Goal: Task Accomplishment & Management: Use online tool/utility

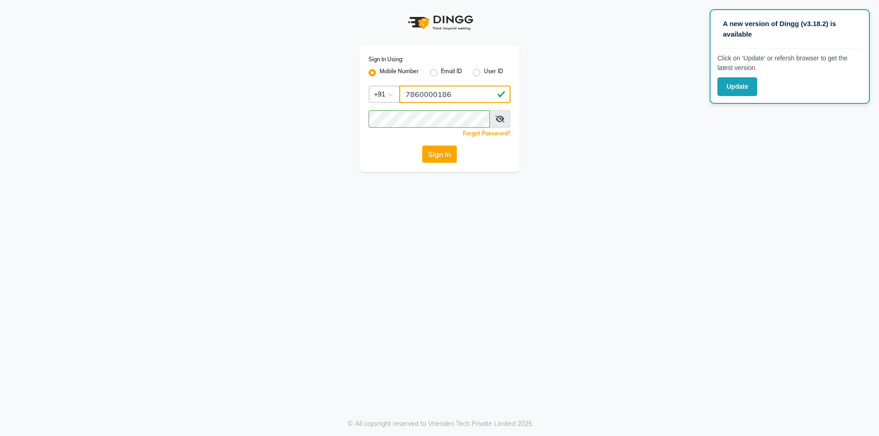
click at [463, 99] on input "7860000186" at bounding box center [454, 94] width 111 height 17
type input "7860000795"
click at [444, 155] on button "Sign In" at bounding box center [439, 154] width 35 height 17
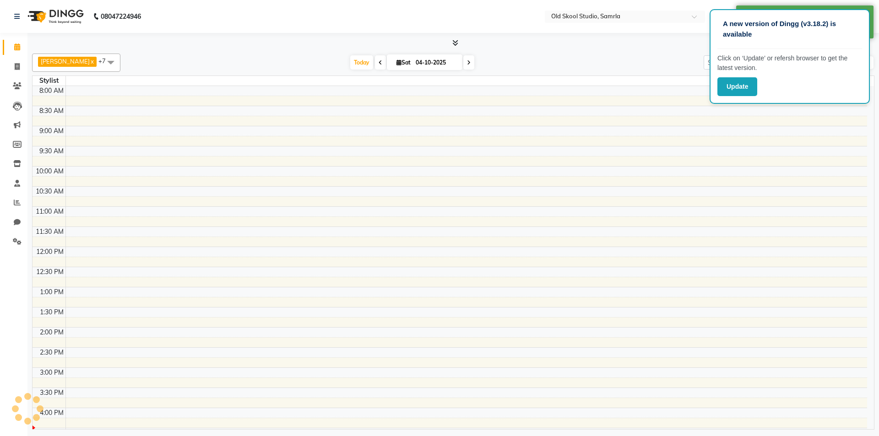
select select "en"
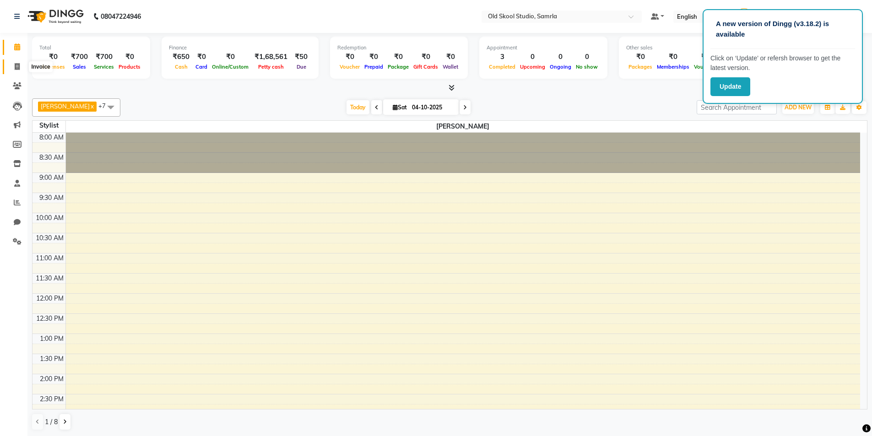
click at [16, 68] on icon at bounding box center [17, 66] width 5 height 7
select select "service"
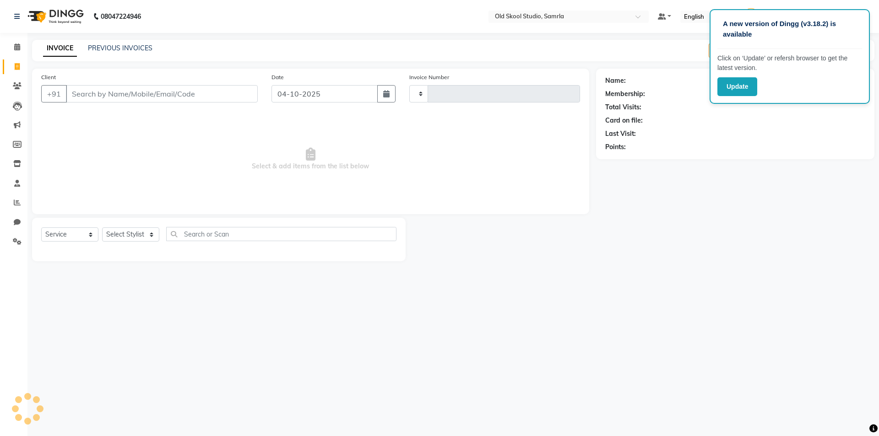
type input "0509"
select select "8041"
click at [231, 232] on input "text" at bounding box center [287, 234] width 219 height 14
click at [153, 233] on select "Select Stylist ekampreet kaur gagandeepkaur jaspreet mehak OLD SKOOL STUDIO (Ma…" at bounding box center [136, 234] width 69 height 14
click at [102, 227] on select "Select Stylist ekampreet kaur gagandeepkaur jaspreet mehak OLD SKOOL STUDIO (Ma…" at bounding box center [136, 234] width 69 height 14
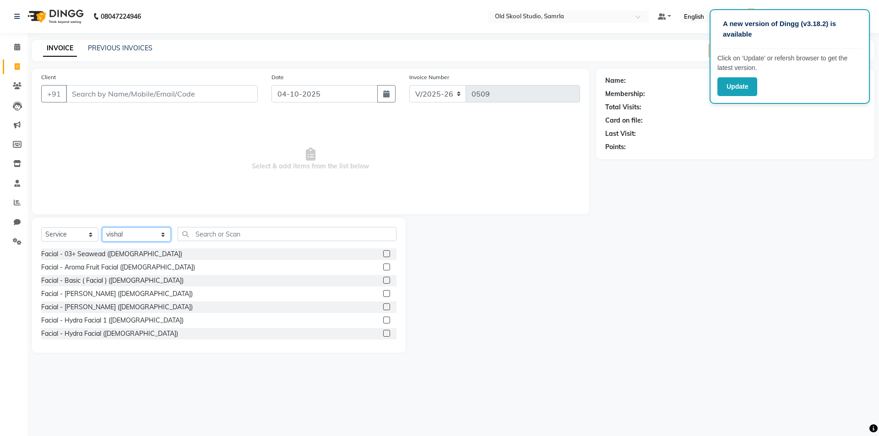
click at [113, 233] on select "Select Stylist ekampreet kaur gagandeepkaur jaspreet mehak OLD SKOOL STUDIO (Ma…" at bounding box center [136, 234] width 69 height 14
select select "92040"
click at [102, 227] on select "Select Stylist ekampreet kaur gagandeepkaur jaspreet mehak OLD SKOOL STUDIO (Ma…" at bounding box center [136, 234] width 69 height 14
click at [211, 234] on input "text" at bounding box center [287, 234] width 219 height 14
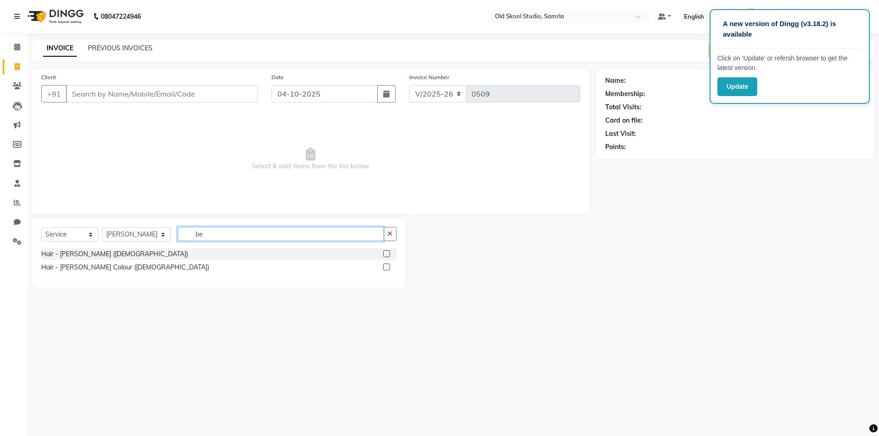
type input "be"
click at [387, 254] on label at bounding box center [386, 253] width 7 height 7
click at [387, 254] on input "checkbox" at bounding box center [386, 254] width 6 height 6
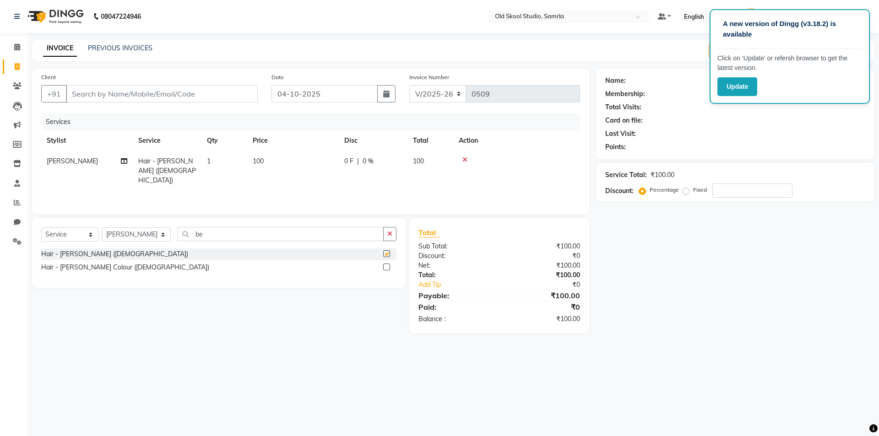
checkbox input "false"
click at [297, 362] on div "A new version of Dingg (v3.18.2) is available Click on ‘Update’ or refersh brow…" at bounding box center [439, 218] width 879 height 436
click at [157, 101] on input "Client" at bounding box center [162, 93] width 192 height 17
type input "8"
type input "0"
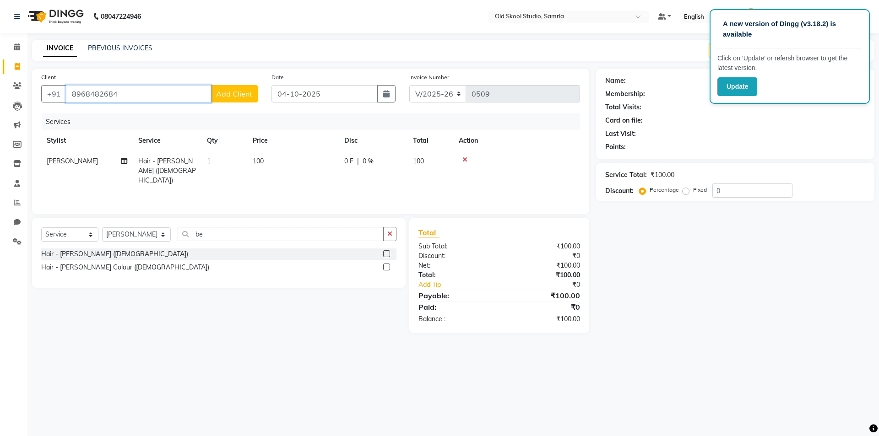
type input "8968482684"
click at [232, 98] on span "Add Client" at bounding box center [234, 93] width 36 height 9
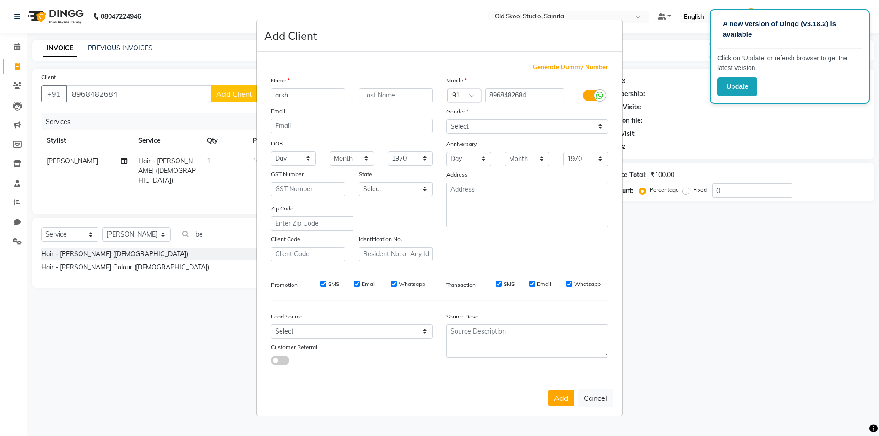
type input "arsh"
click at [490, 126] on select "Select Male Female Other Prefer Not To Say" at bounding box center [527, 126] width 162 height 14
select select "male"
click at [446, 119] on select "Select Male Female Other Prefer Not To Say" at bounding box center [527, 126] width 162 height 14
click at [557, 406] on button "Add" at bounding box center [561, 398] width 26 height 16
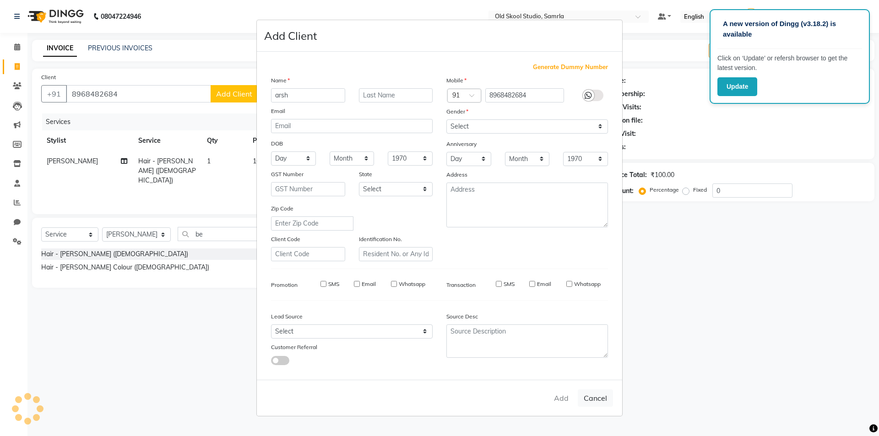
select select
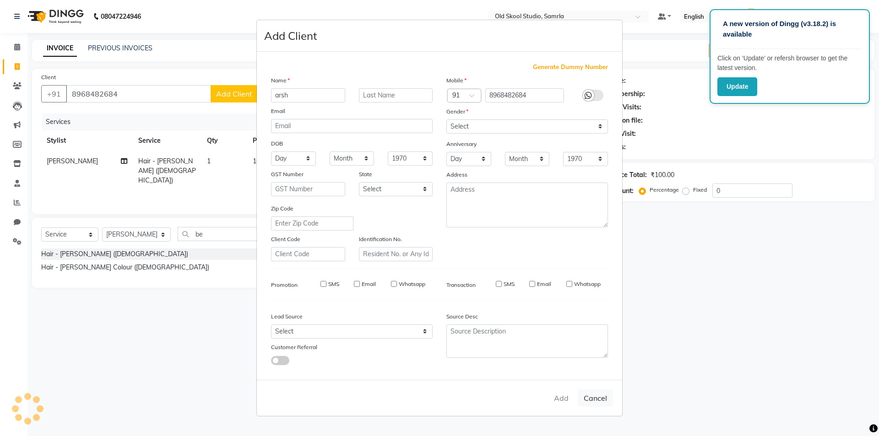
select select
checkbox input "false"
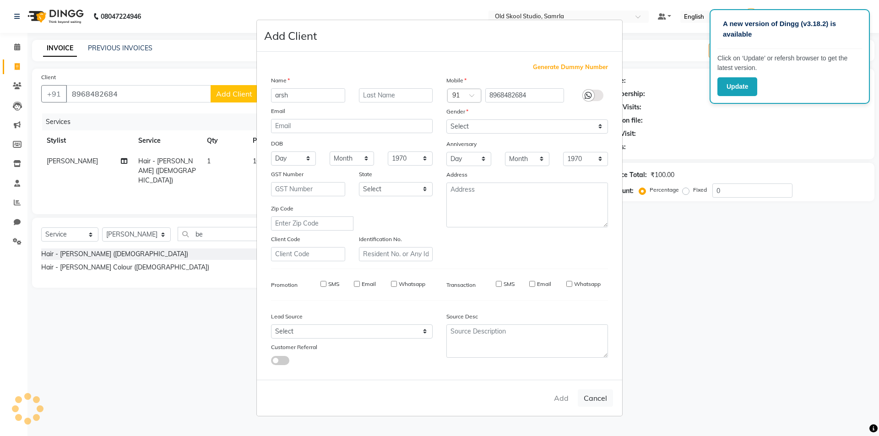
checkbox input "false"
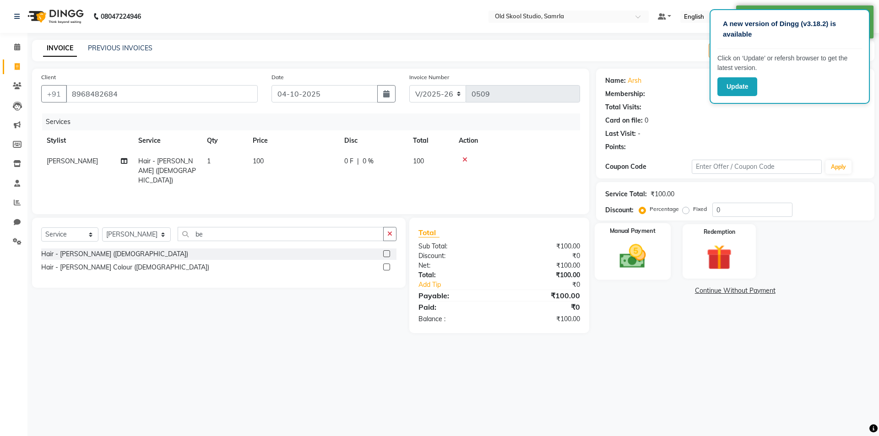
click at [618, 256] on img at bounding box center [632, 256] width 43 height 30
select select "1: Object"
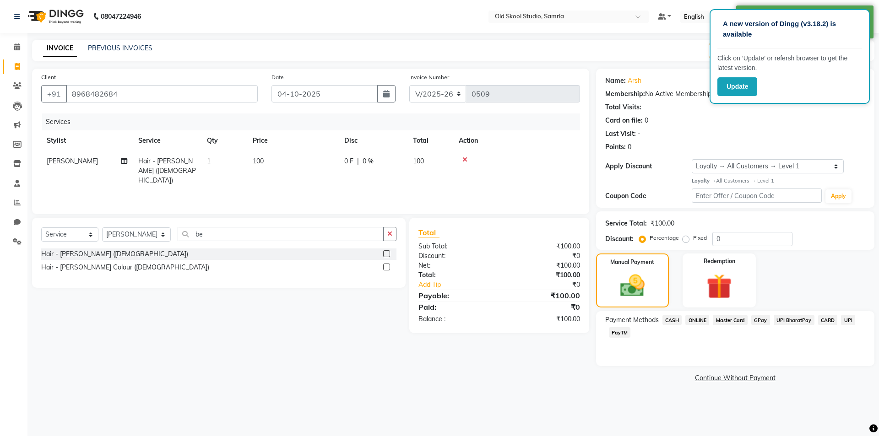
click at [702, 321] on span "ONLINE" at bounding box center [697, 320] width 24 height 11
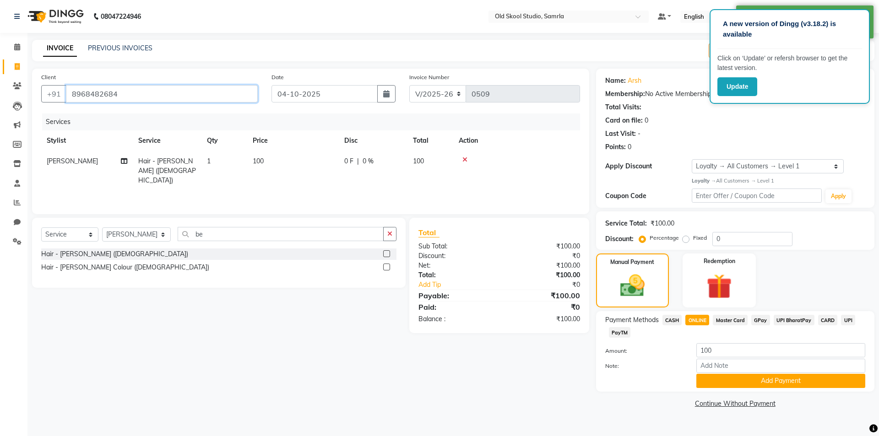
click at [72, 96] on input "8968482684" at bounding box center [162, 93] width 192 height 17
drag, startPoint x: 71, startPoint y: 94, endPoint x: 149, endPoint y: 89, distance: 78.4
click at [149, 89] on input "8968482684" at bounding box center [162, 93] width 192 height 17
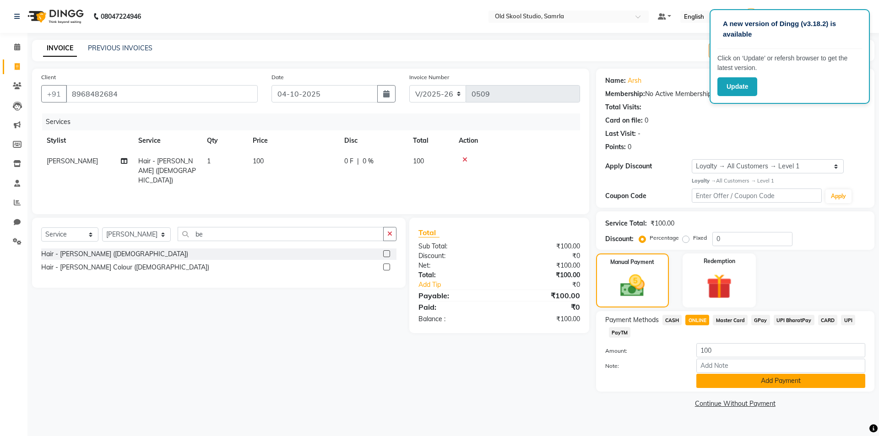
click at [801, 381] on button "Add Payment" at bounding box center [780, 381] width 169 height 14
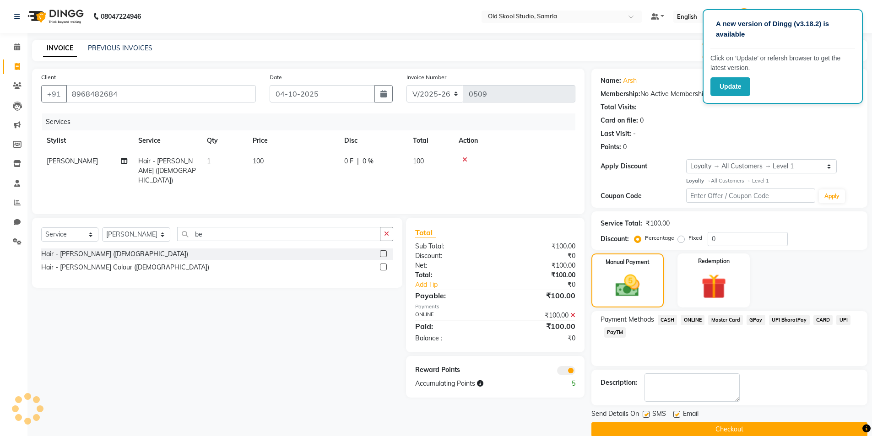
scroll to position [14, 0]
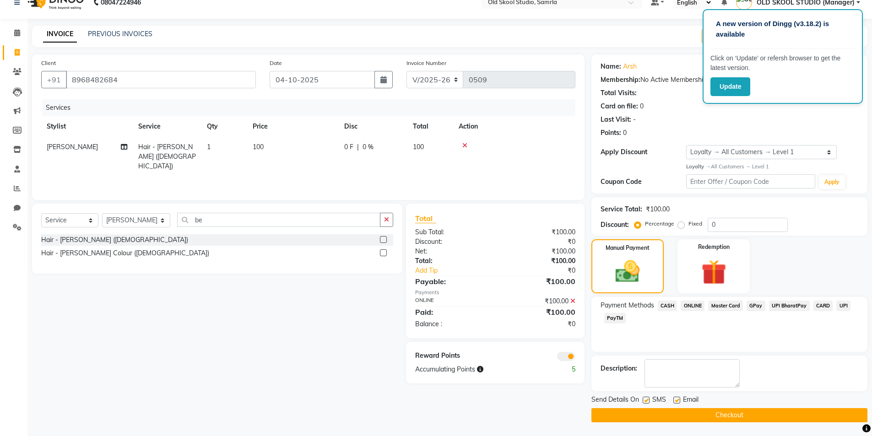
click at [766, 419] on button "Checkout" at bounding box center [729, 415] width 276 height 14
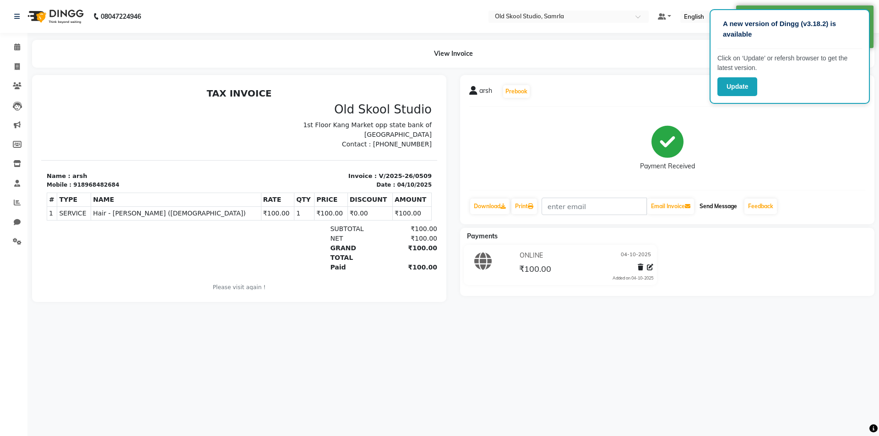
click at [728, 207] on button "Send Message" at bounding box center [718, 207] width 45 height 16
click at [19, 69] on icon at bounding box center [17, 66] width 5 height 7
select select "service"
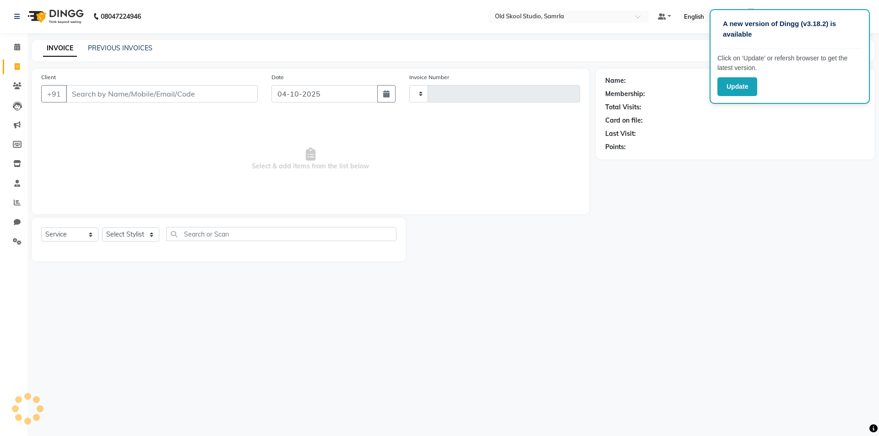
type input "0510"
select select "8041"
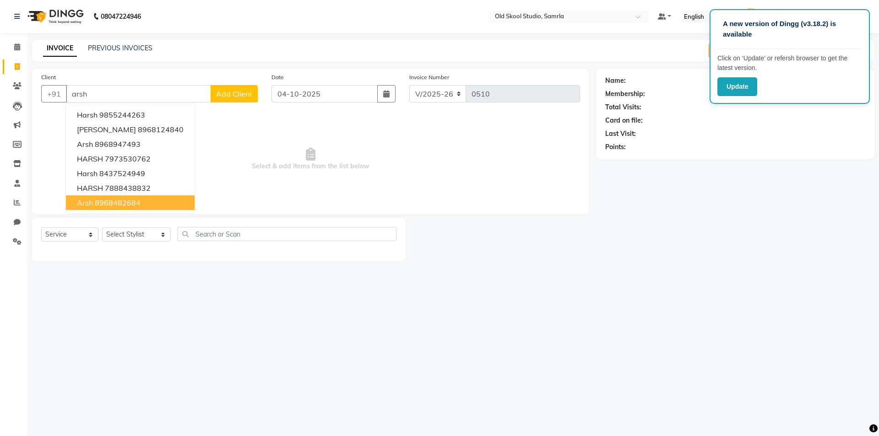
click at [130, 201] on ngb-highlight "8968482684" at bounding box center [118, 202] width 46 height 9
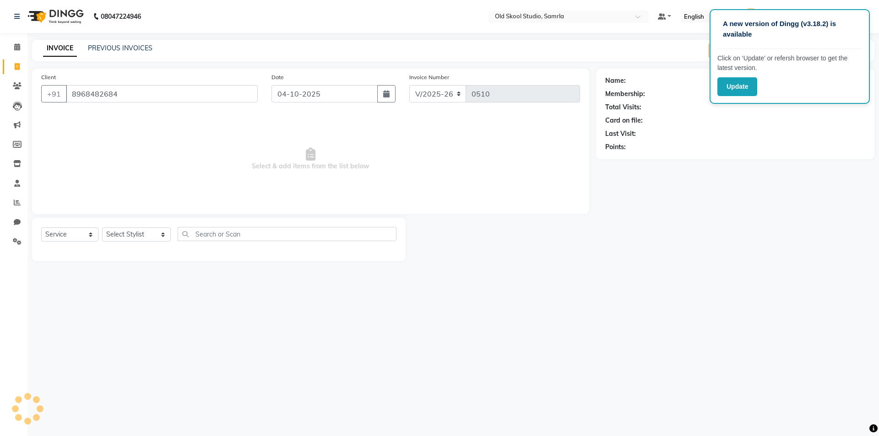
type input "8968482684"
select select "1: Object"
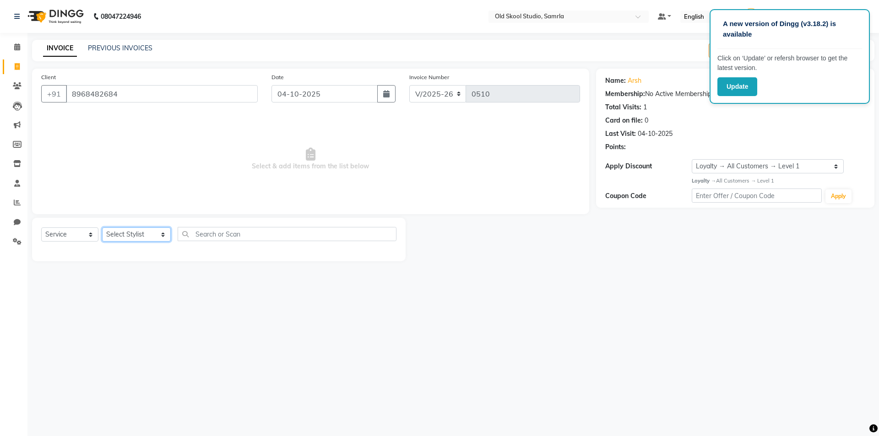
click at [152, 235] on select "Select Stylist ekampreet kaur gagandeepkaur jaspreet mehak OLD SKOOL STUDIO (Ma…" at bounding box center [136, 234] width 69 height 14
select select "84326"
click at [102, 227] on select "Select Stylist ekampreet kaur gagandeepkaur jaspreet mehak OLD SKOOL STUDIO (Ma…" at bounding box center [136, 234] width 69 height 14
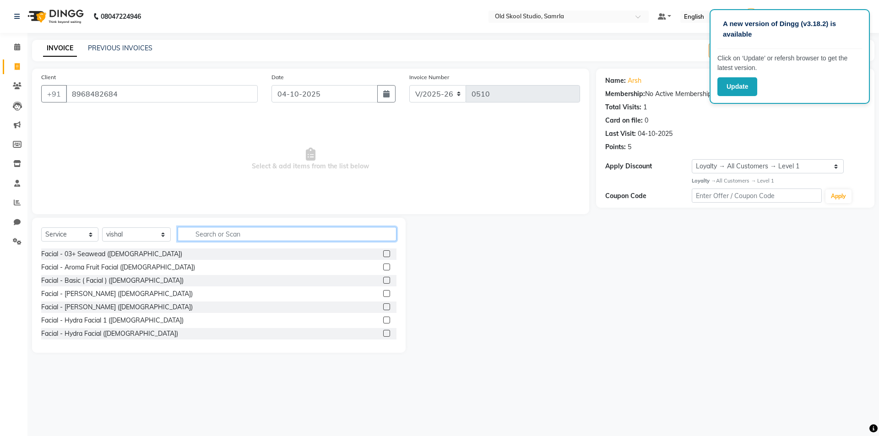
click at [238, 229] on input "text" at bounding box center [287, 234] width 219 height 14
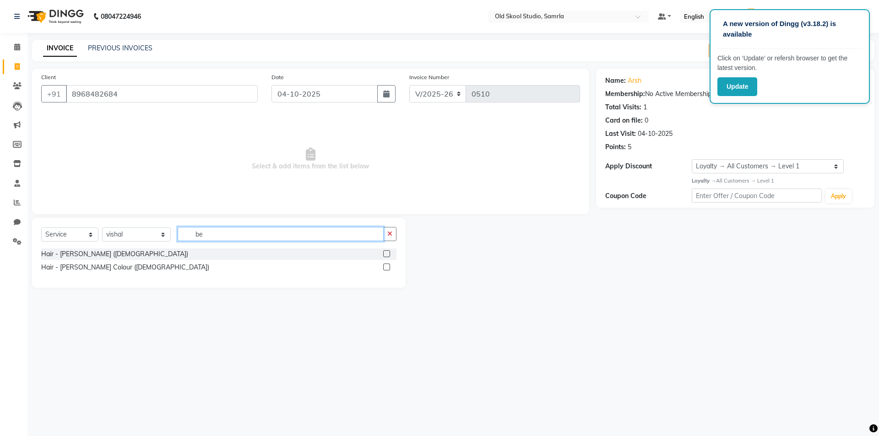
type input "be"
click at [387, 256] on label at bounding box center [386, 253] width 7 height 7
click at [387, 256] on input "checkbox" at bounding box center [386, 254] width 6 height 6
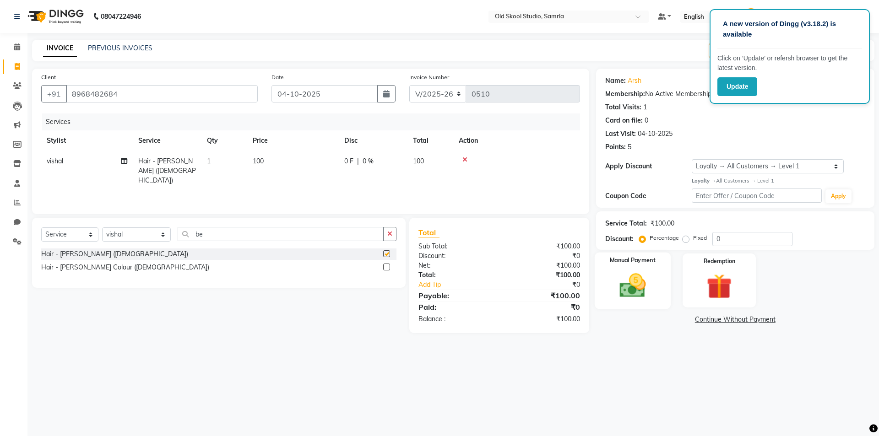
checkbox input "false"
click at [631, 275] on img at bounding box center [632, 285] width 43 height 30
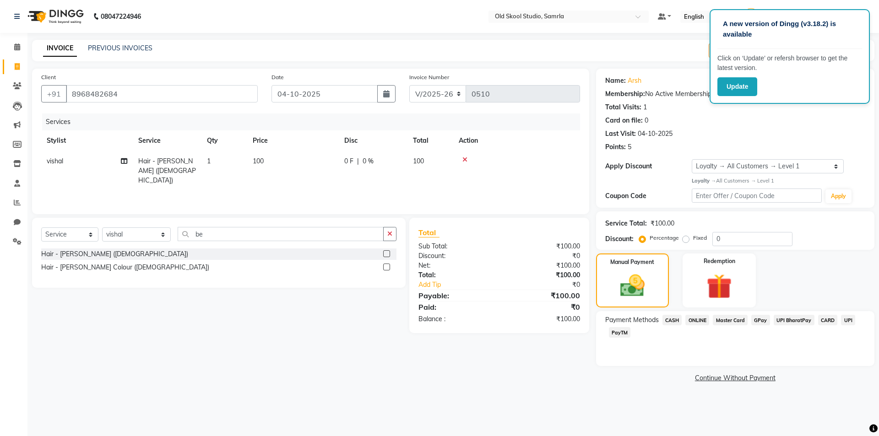
click at [701, 322] on span "ONLINE" at bounding box center [697, 320] width 24 height 11
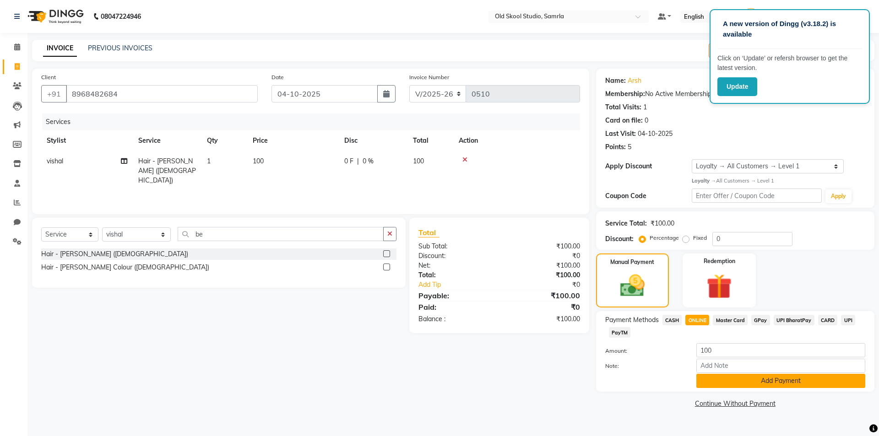
click at [749, 382] on button "Add Payment" at bounding box center [780, 381] width 169 height 14
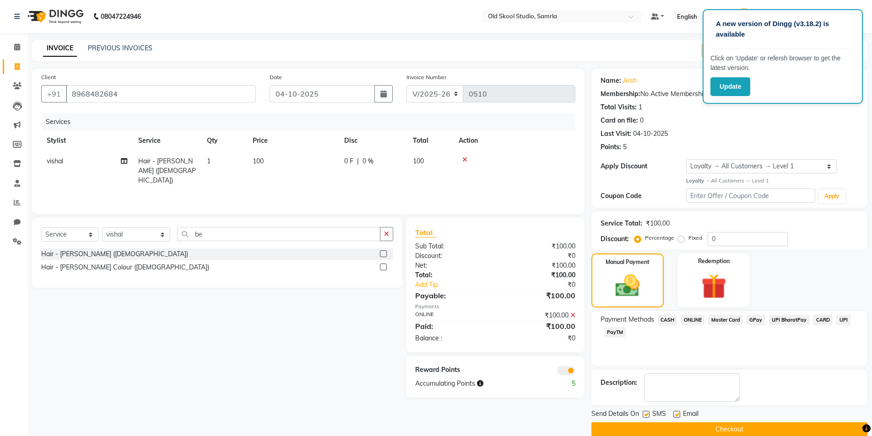
click at [748, 424] on button "Checkout" at bounding box center [729, 429] width 276 height 14
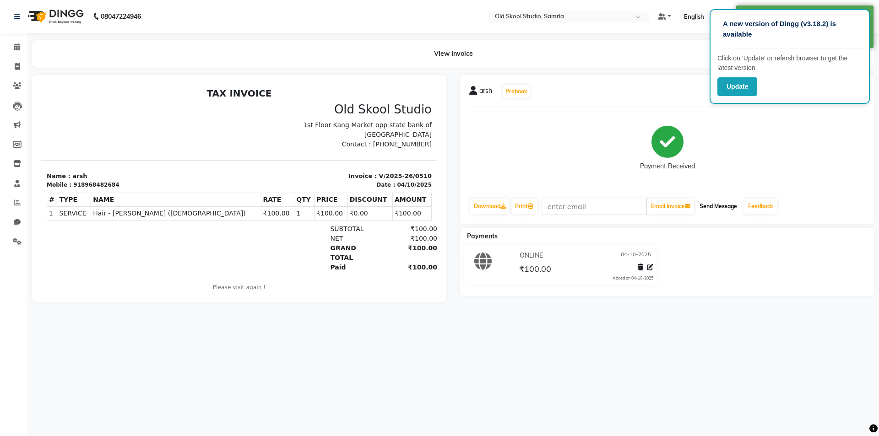
click at [709, 205] on button "Send Message" at bounding box center [718, 207] width 45 height 16
click at [769, 206] on link "Feedback" at bounding box center [760, 207] width 32 height 16
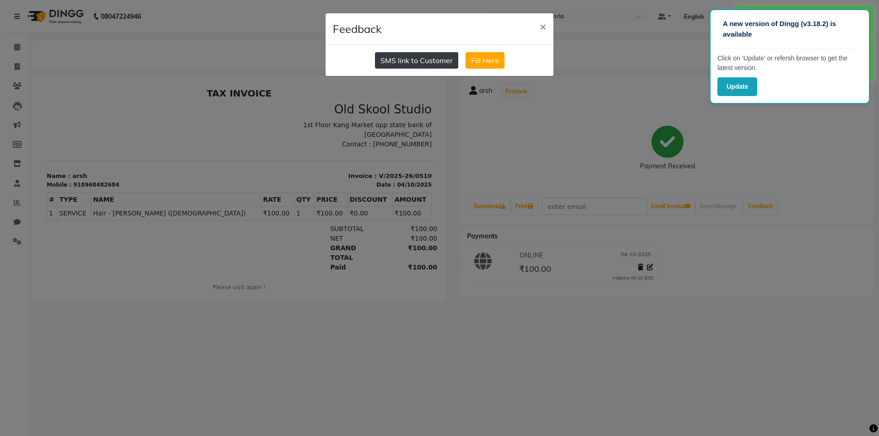
click at [437, 55] on button "SMS link to Customer" at bounding box center [416, 60] width 83 height 16
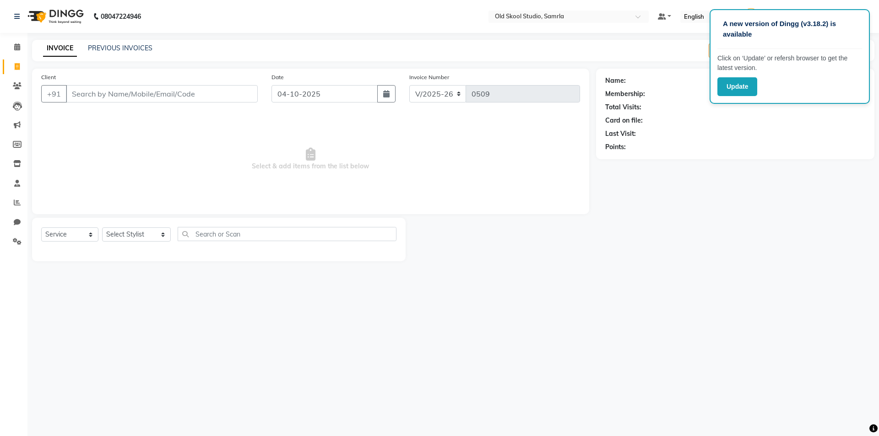
select select "8041"
select select "service"
